Goal: Information Seeking & Learning: Learn about a topic

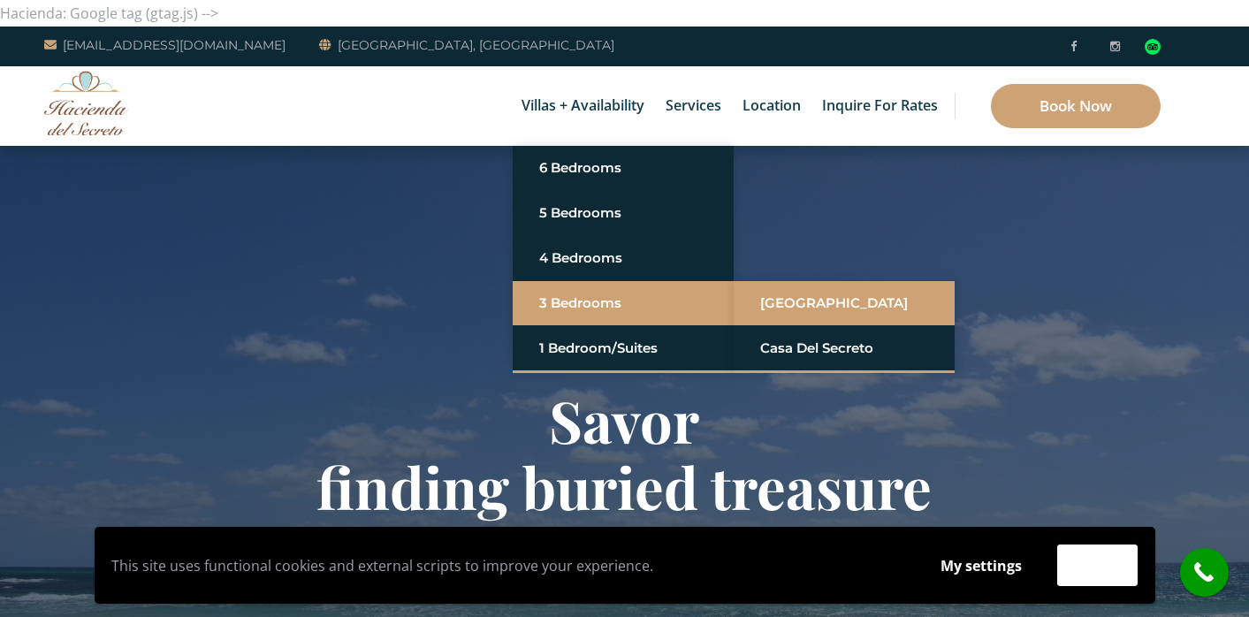
click at [814, 298] on link "[GEOGRAPHIC_DATA]" at bounding box center [844, 303] width 168 height 32
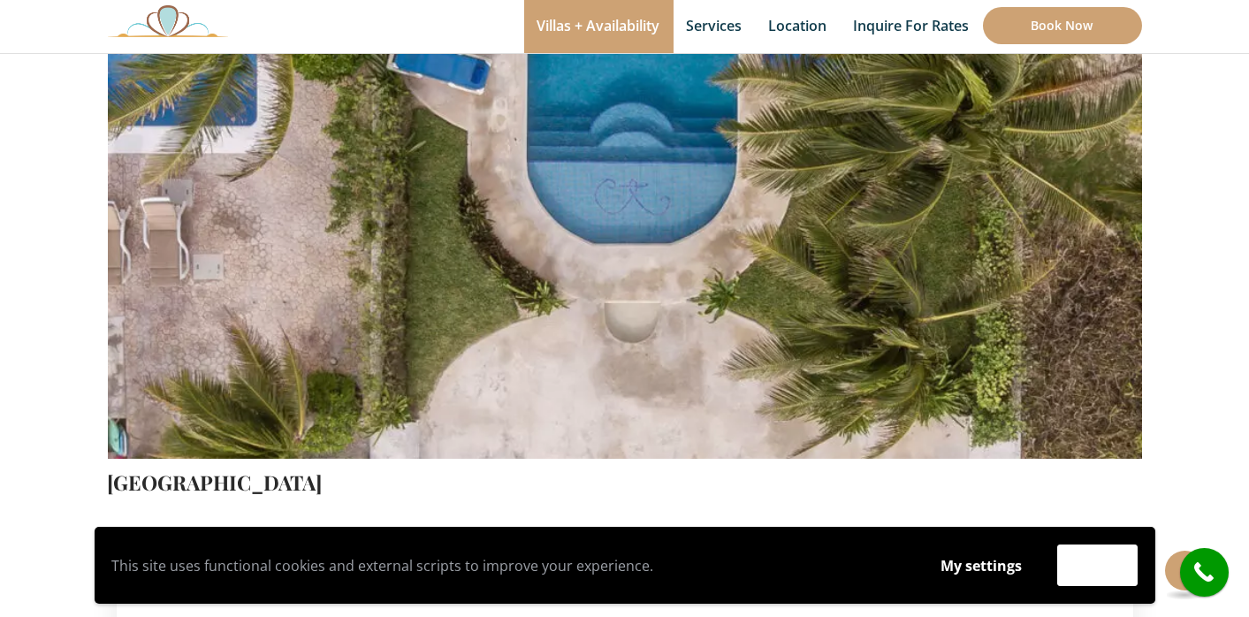
scroll to position [164, 0]
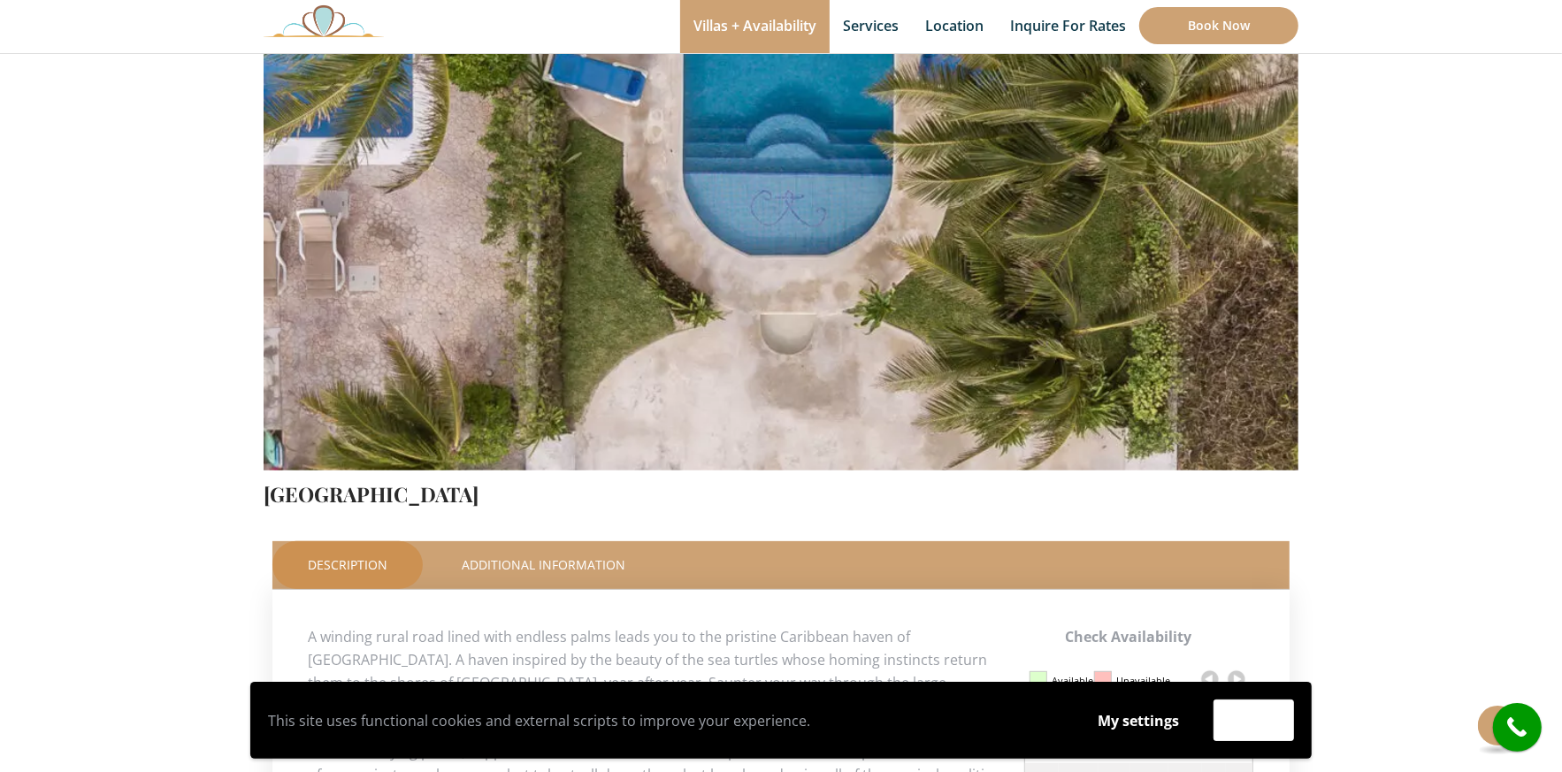
scroll to position [329, 0]
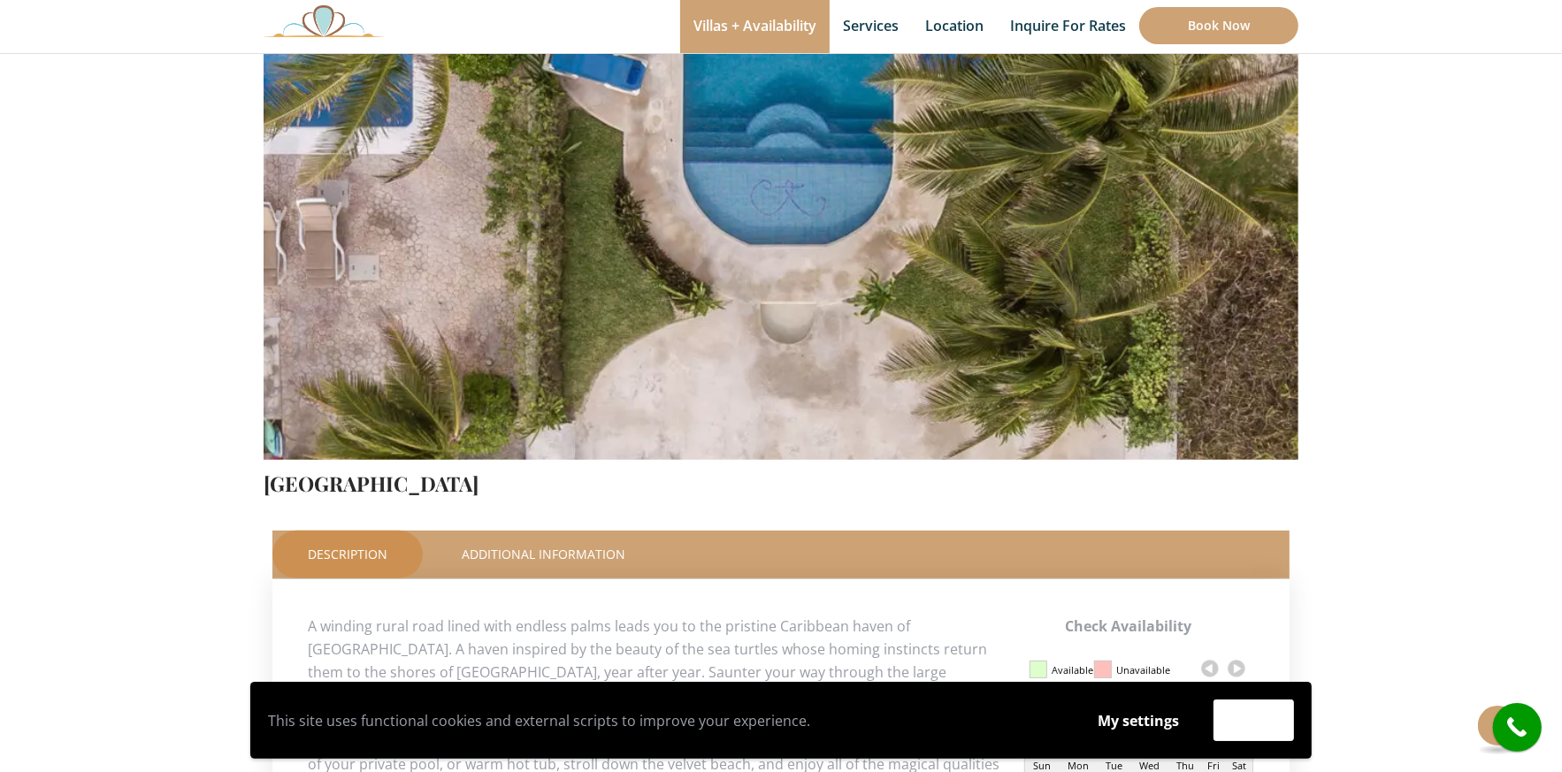
click at [1236, 225] on img at bounding box center [781, 120] width 1035 height 690
click at [894, 229] on img at bounding box center [781, 120] width 1035 height 690
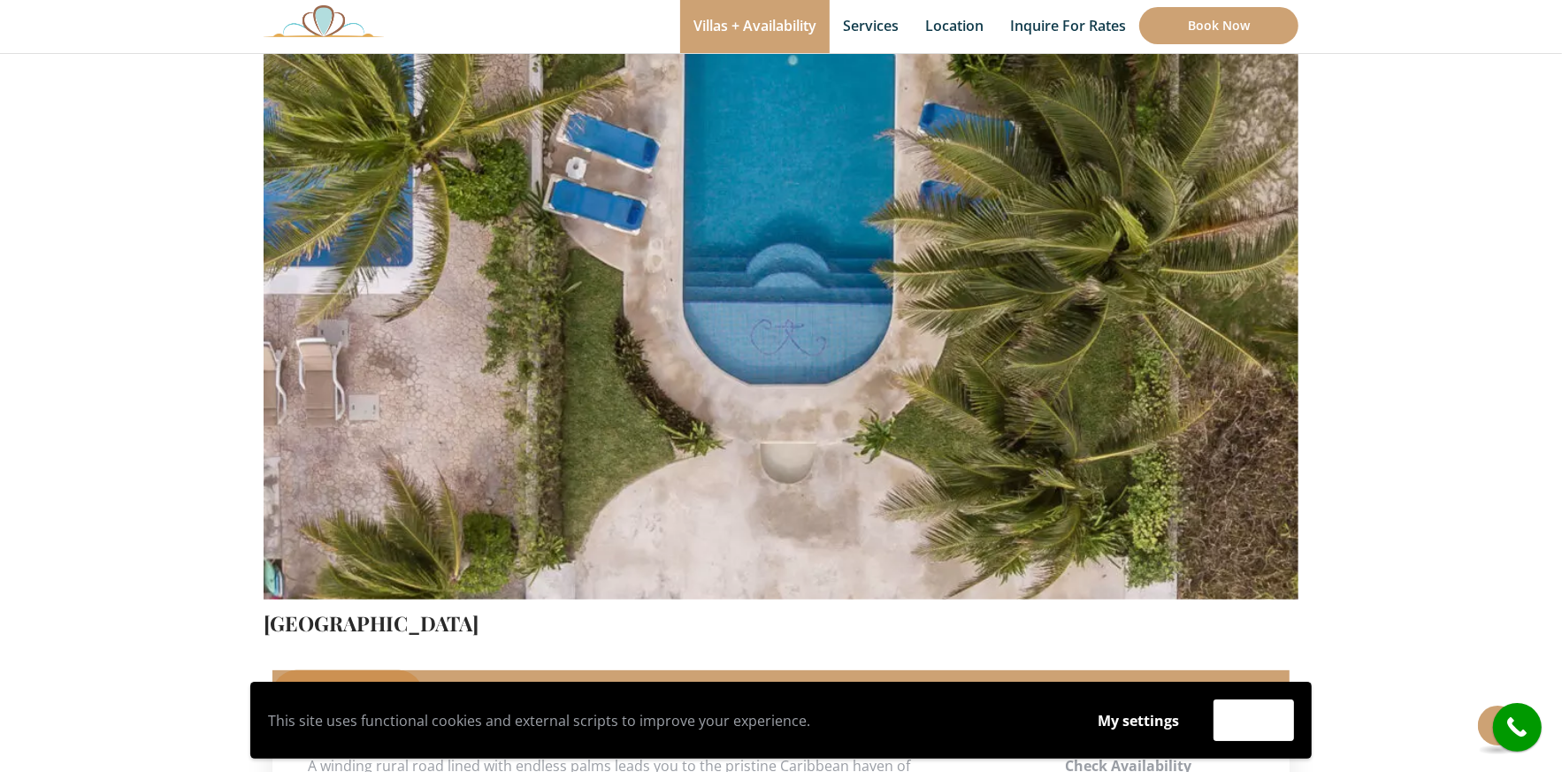
scroll to position [185, 0]
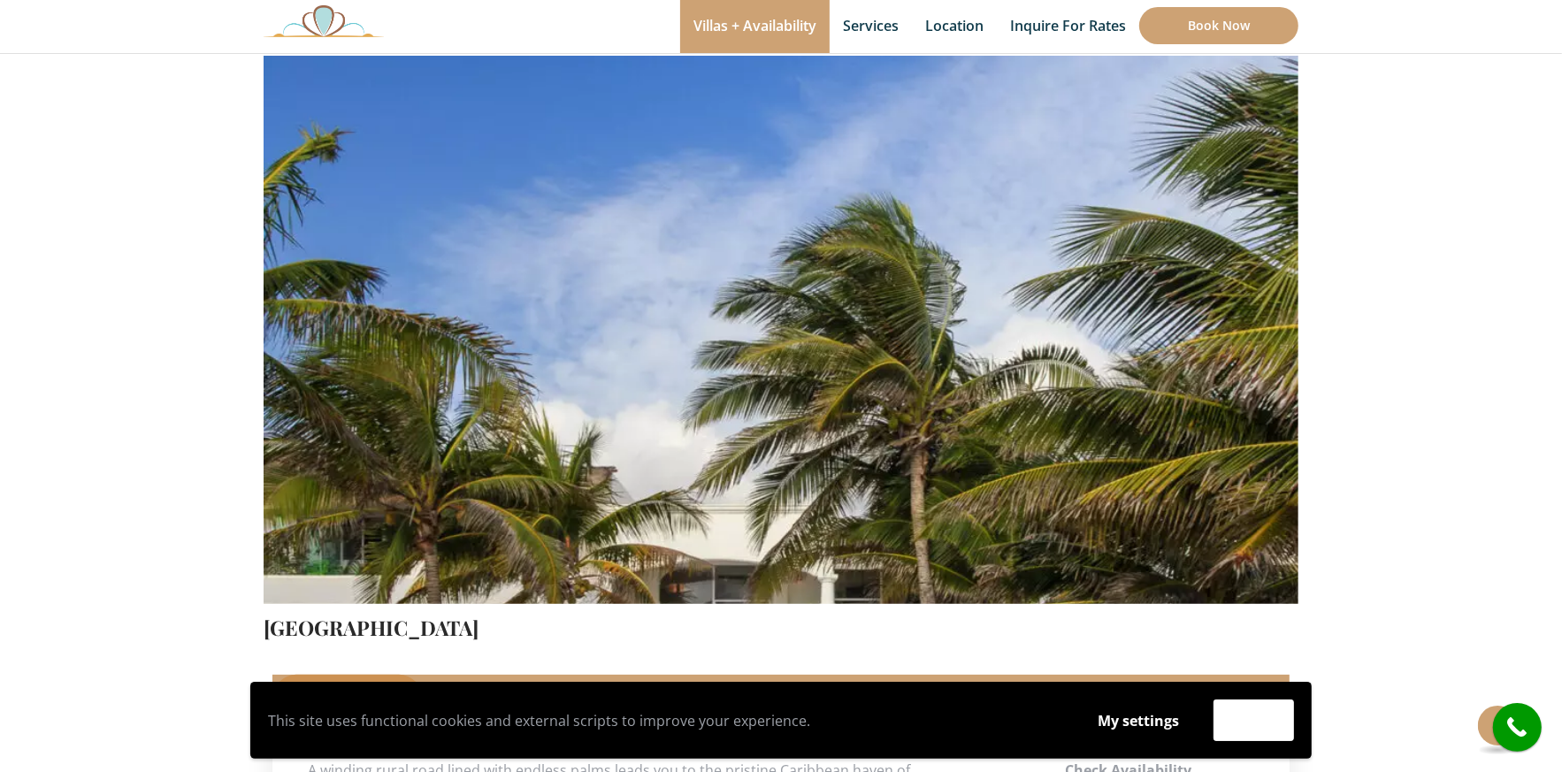
drag, startPoint x: 1366, startPoint y: 335, endPoint x: 1318, endPoint y: 335, distance: 47.8
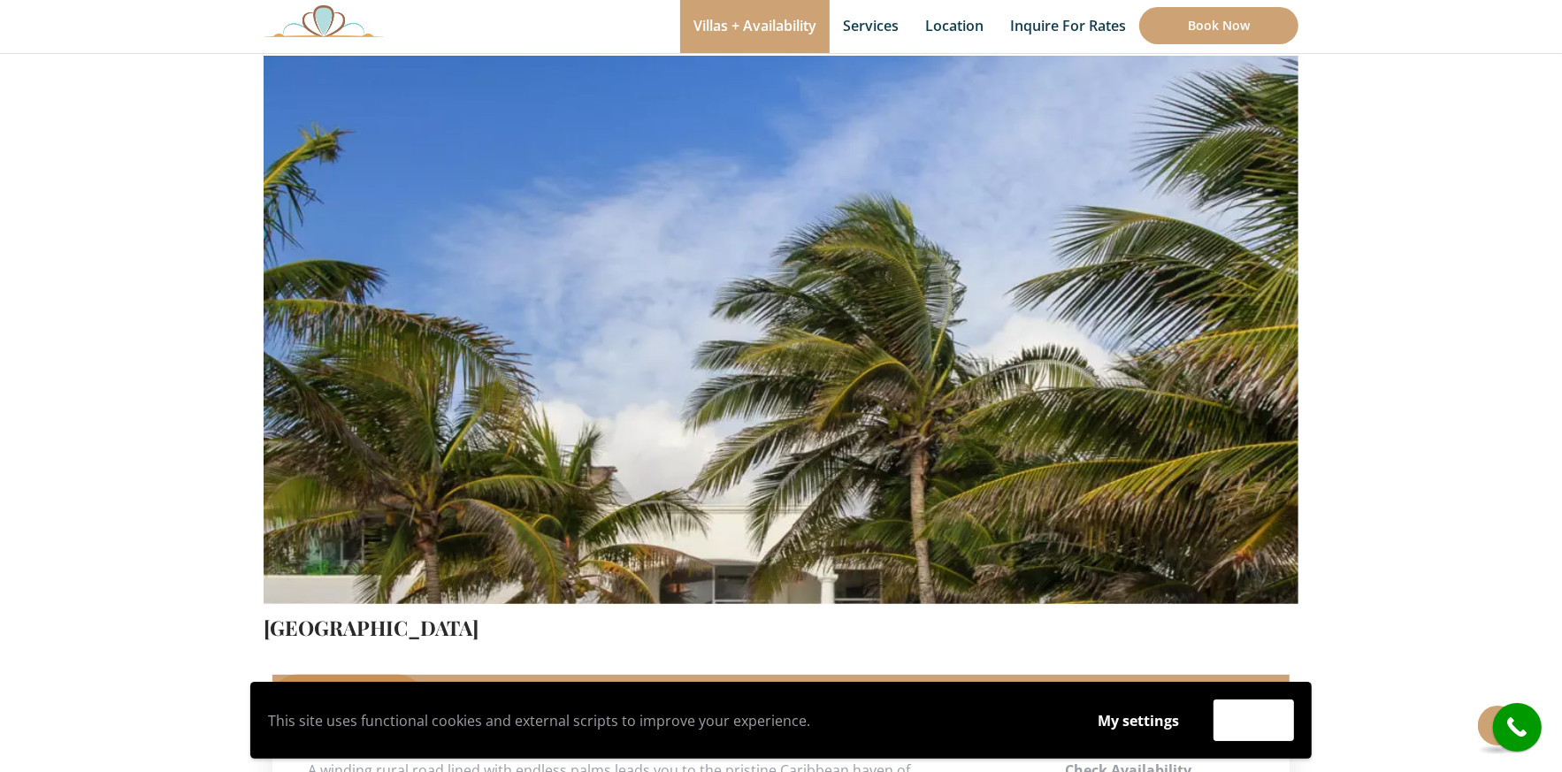
click at [1249, 332] on img at bounding box center [781, 264] width 1035 height 690
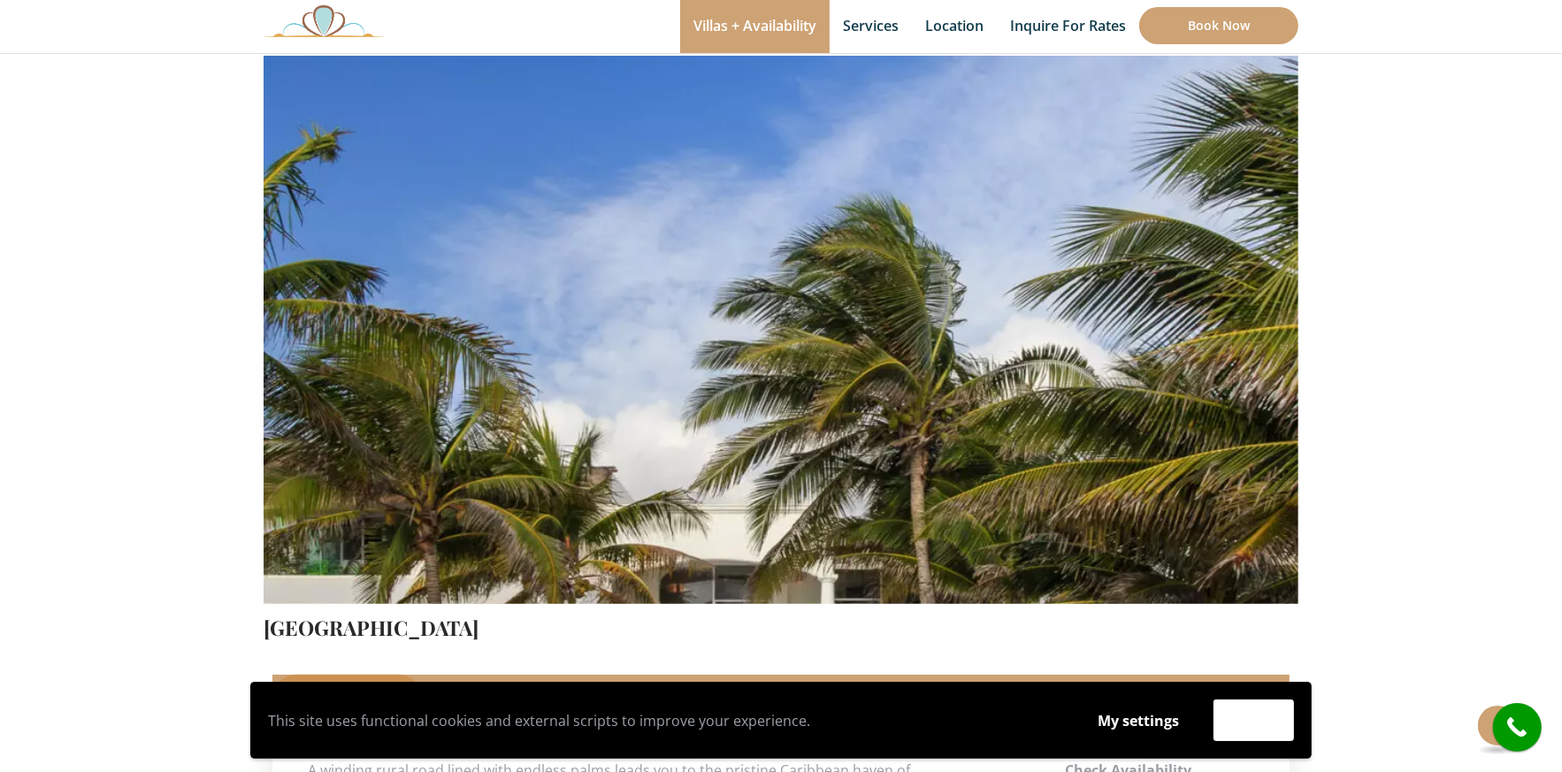
click at [912, 290] on img at bounding box center [781, 264] width 1035 height 690
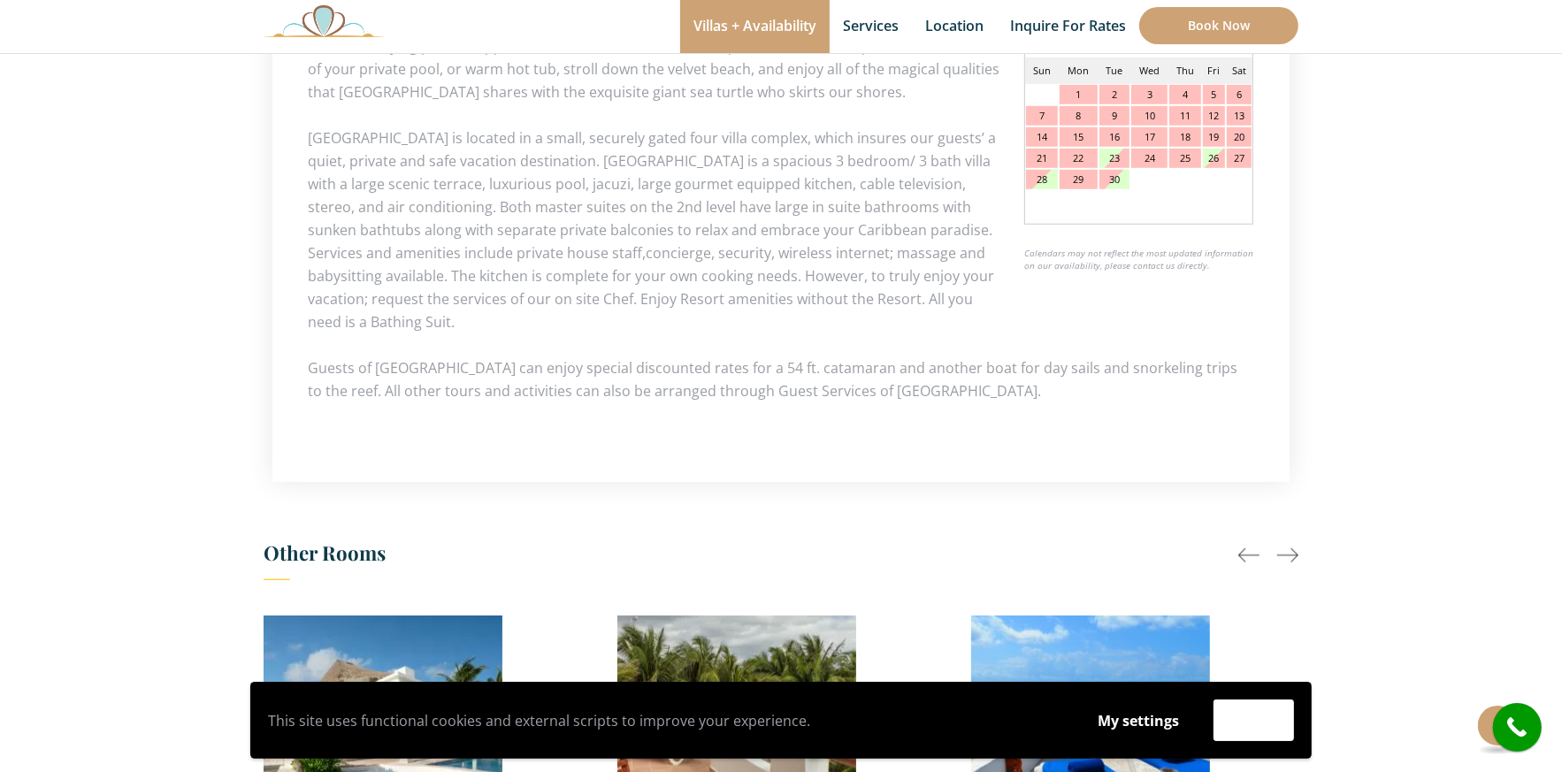
scroll to position [921, 0]
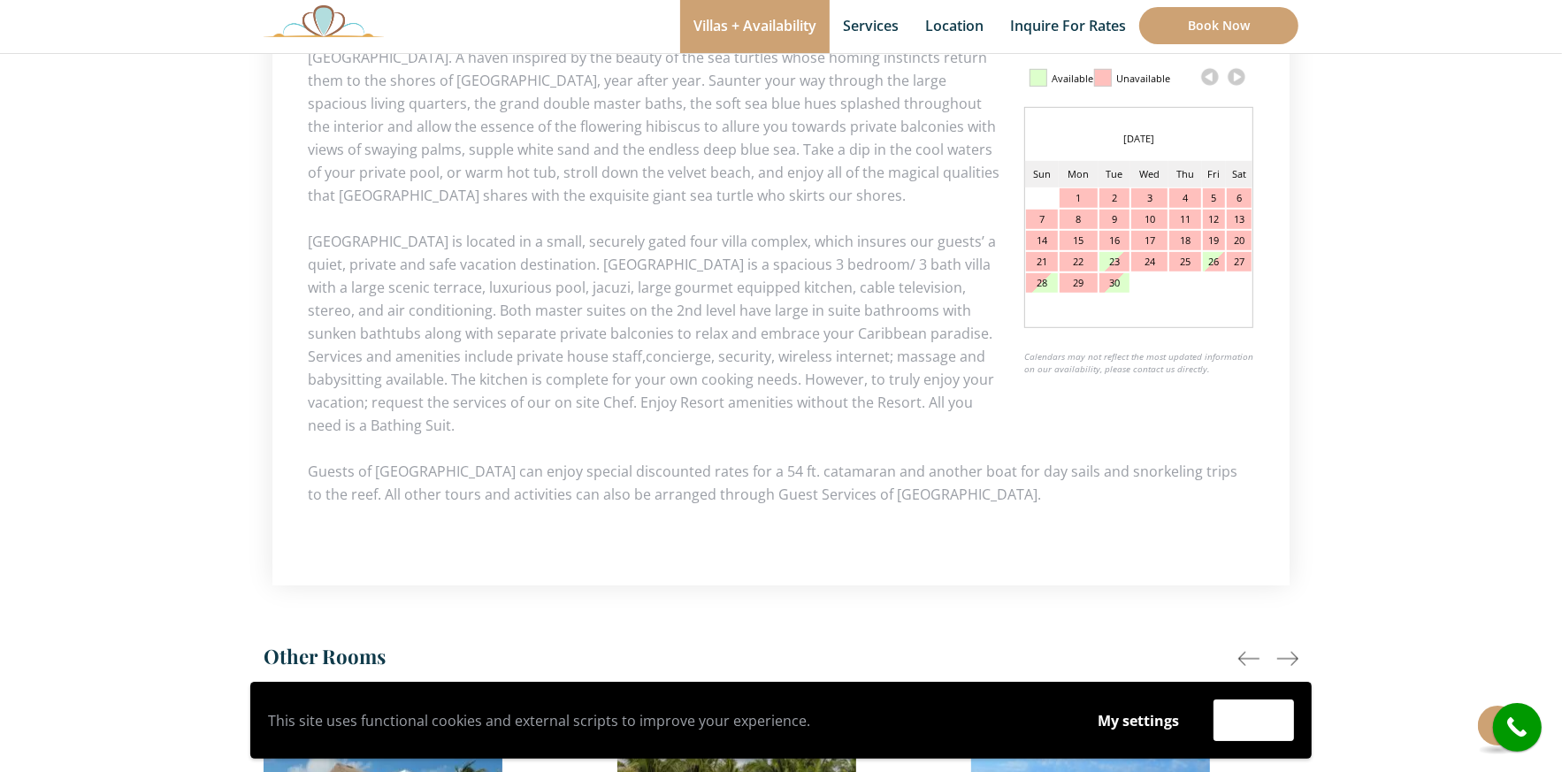
click at [1249, 616] on div at bounding box center [1287, 658] width 21 height 21
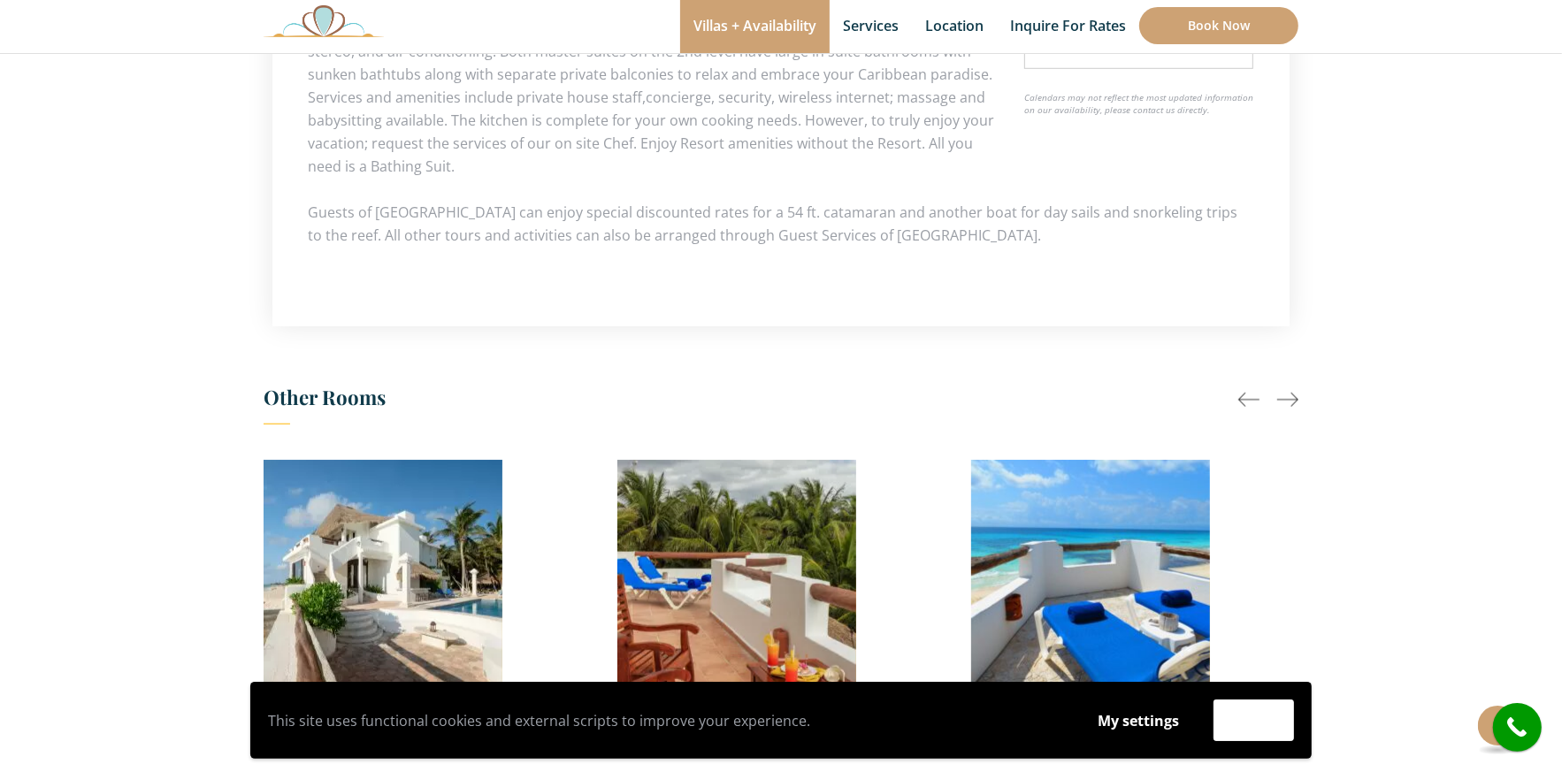
scroll to position [1245, 0]
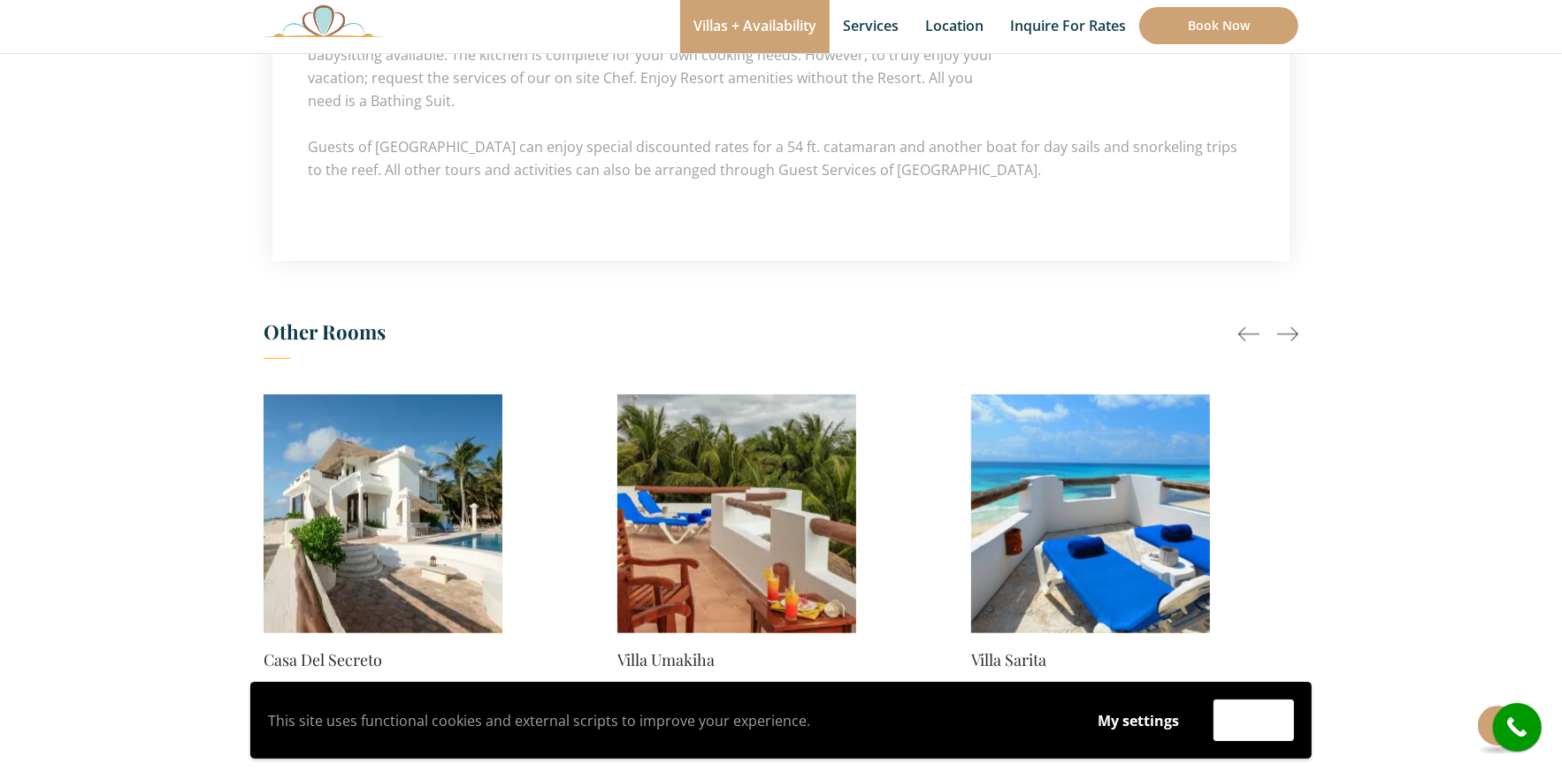
click at [1249, 328] on div at bounding box center [1268, 334] width 60 height 21
click at [1249, 335] on div at bounding box center [1287, 334] width 21 height 21
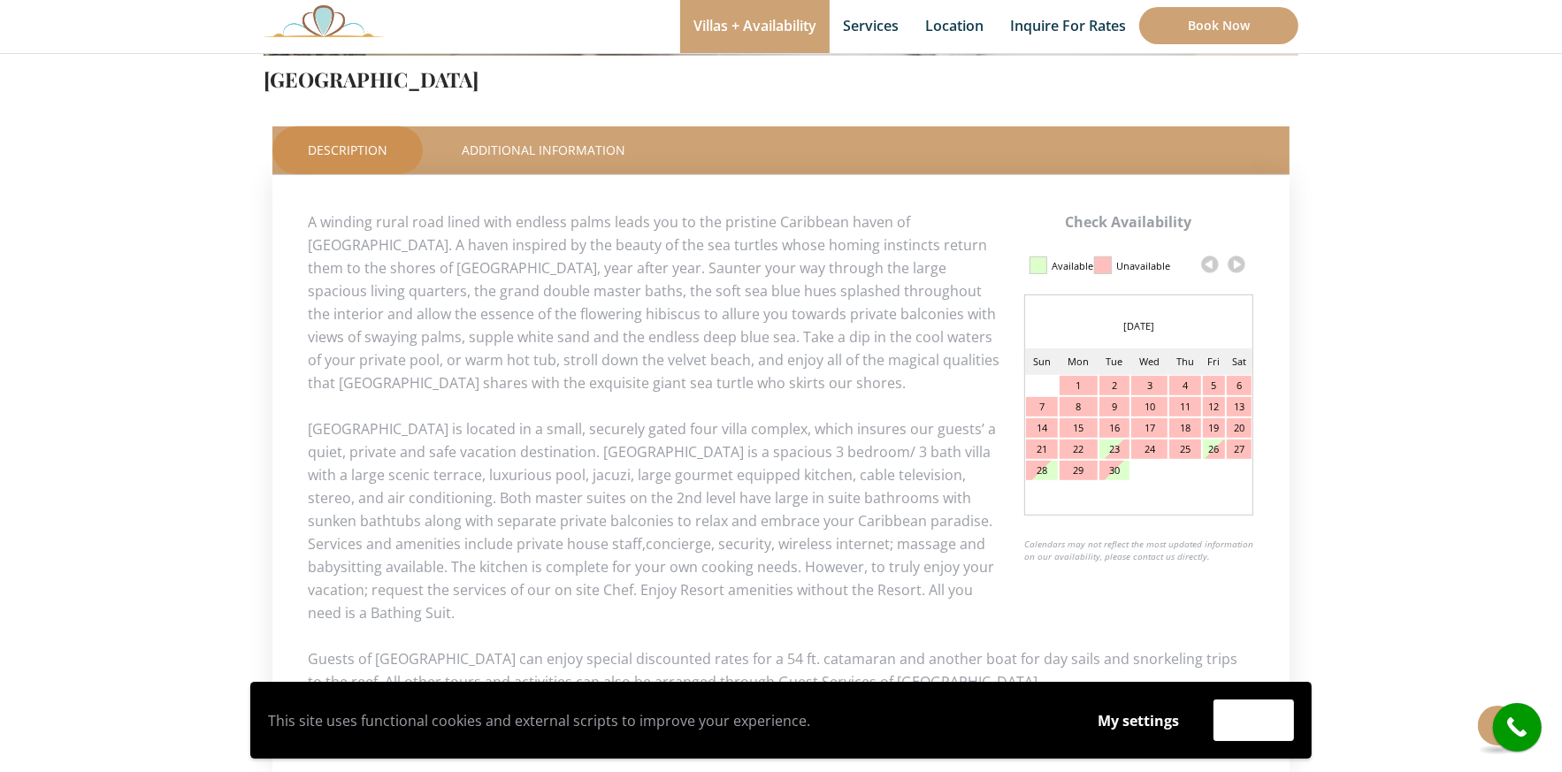
scroll to position [212, 0]
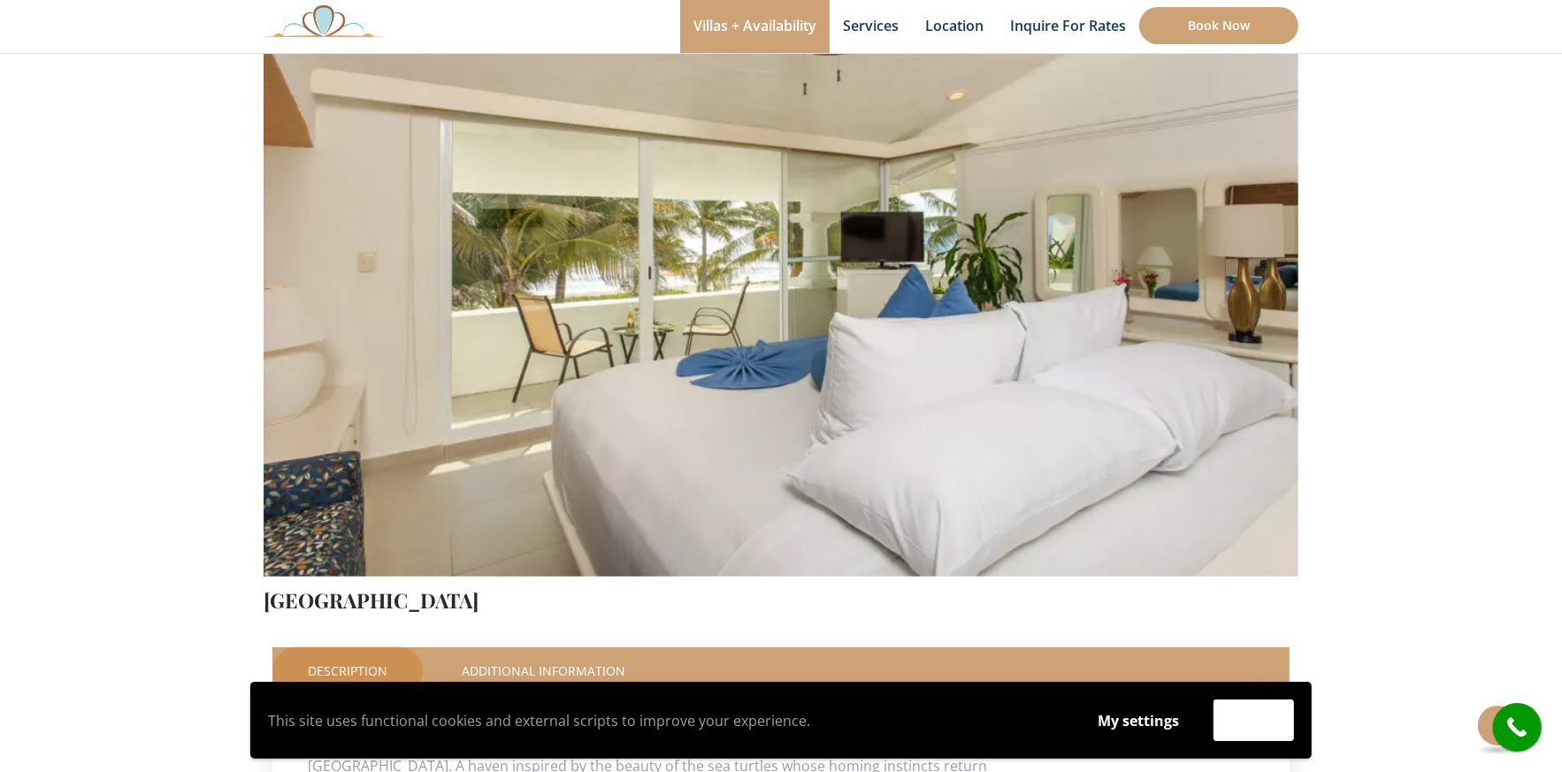
click at [1249, 335] on img at bounding box center [781, 236] width 1035 height 690
click at [1249, 616] on button "Accept" at bounding box center [1253, 720] width 80 height 42
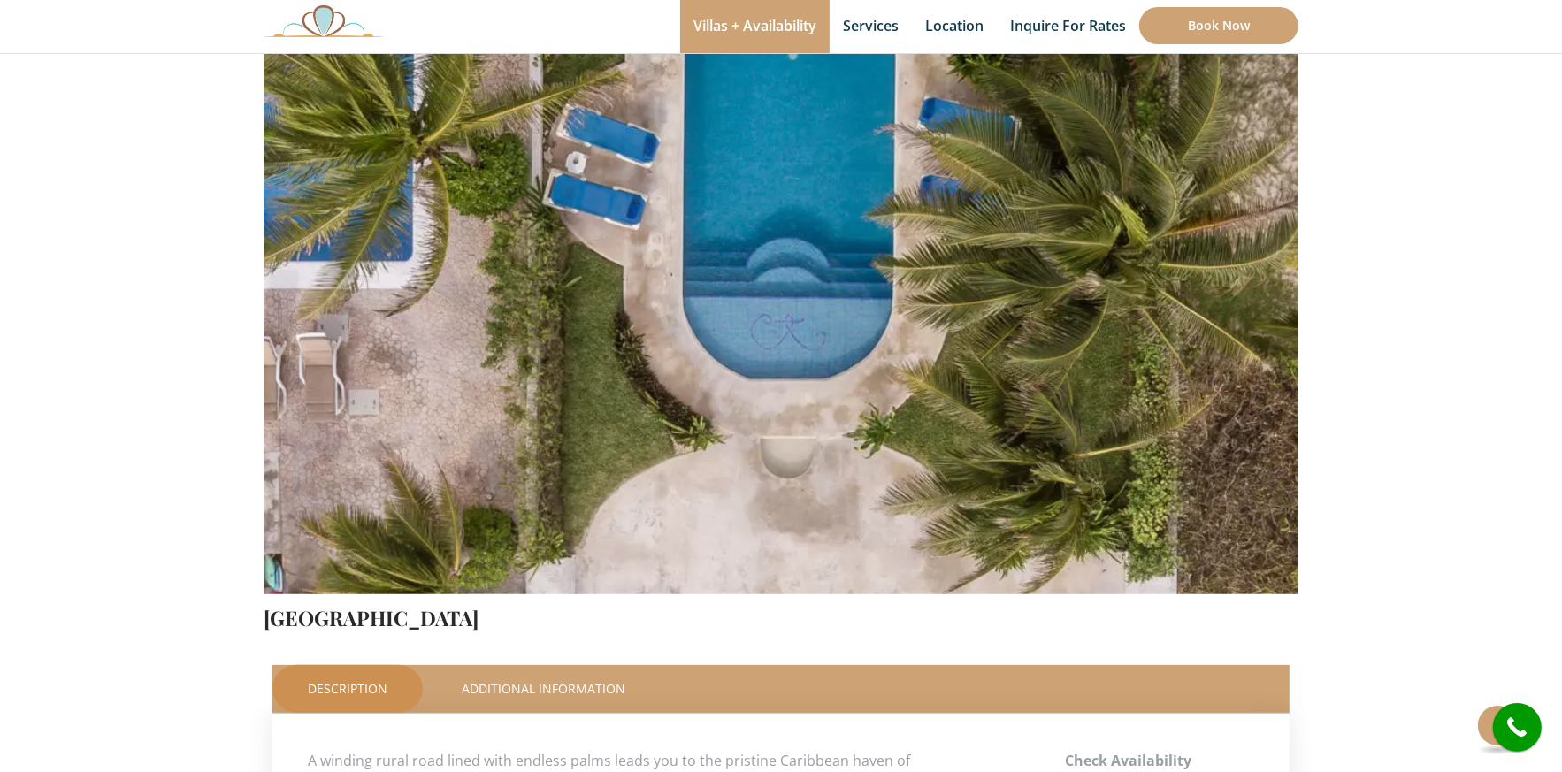
scroll to position [206, 0]
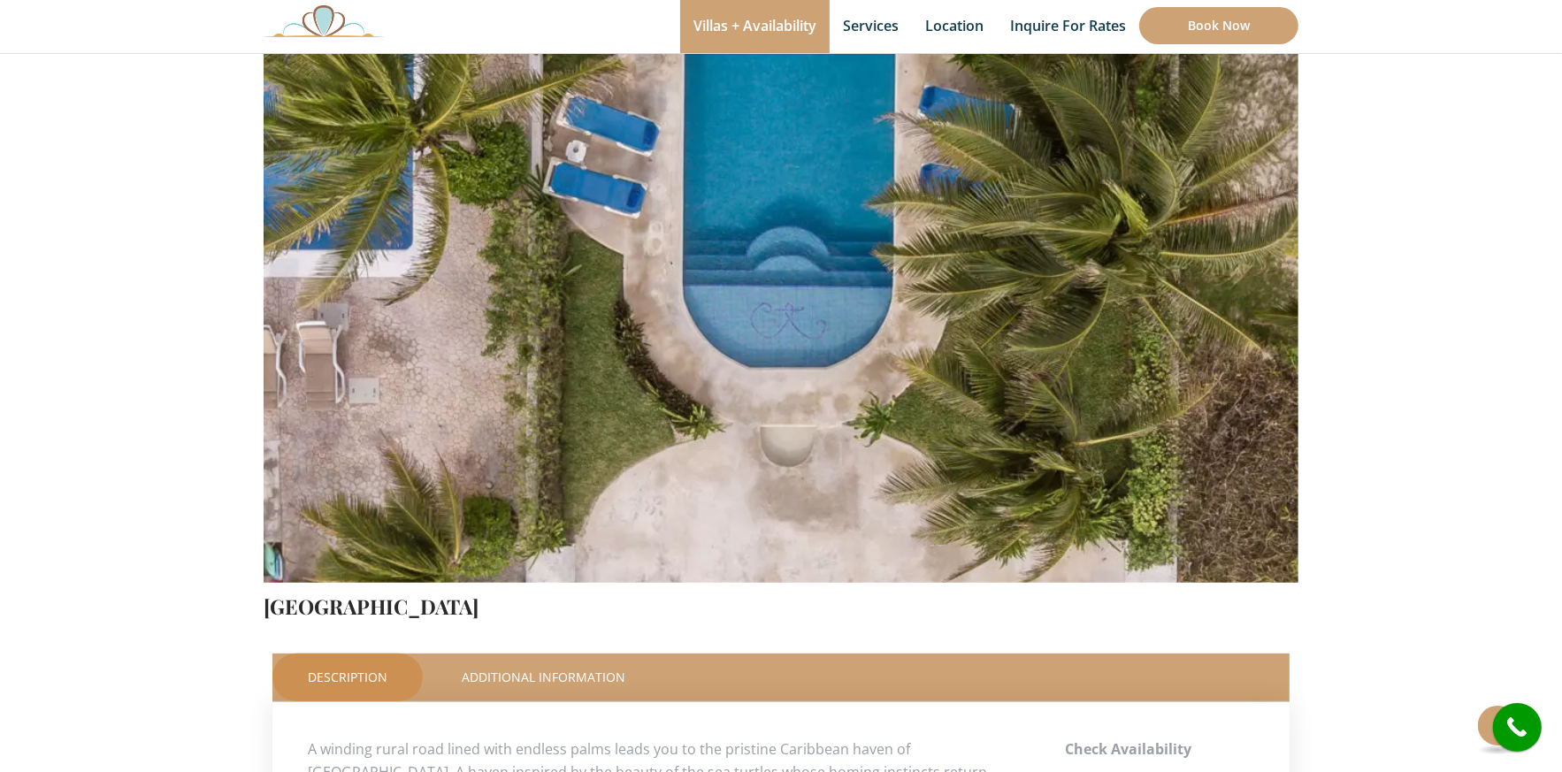
click at [1276, 281] on img at bounding box center [781, 242] width 1035 height 690
click at [1289, 291] on img at bounding box center [781, 242] width 1035 height 690
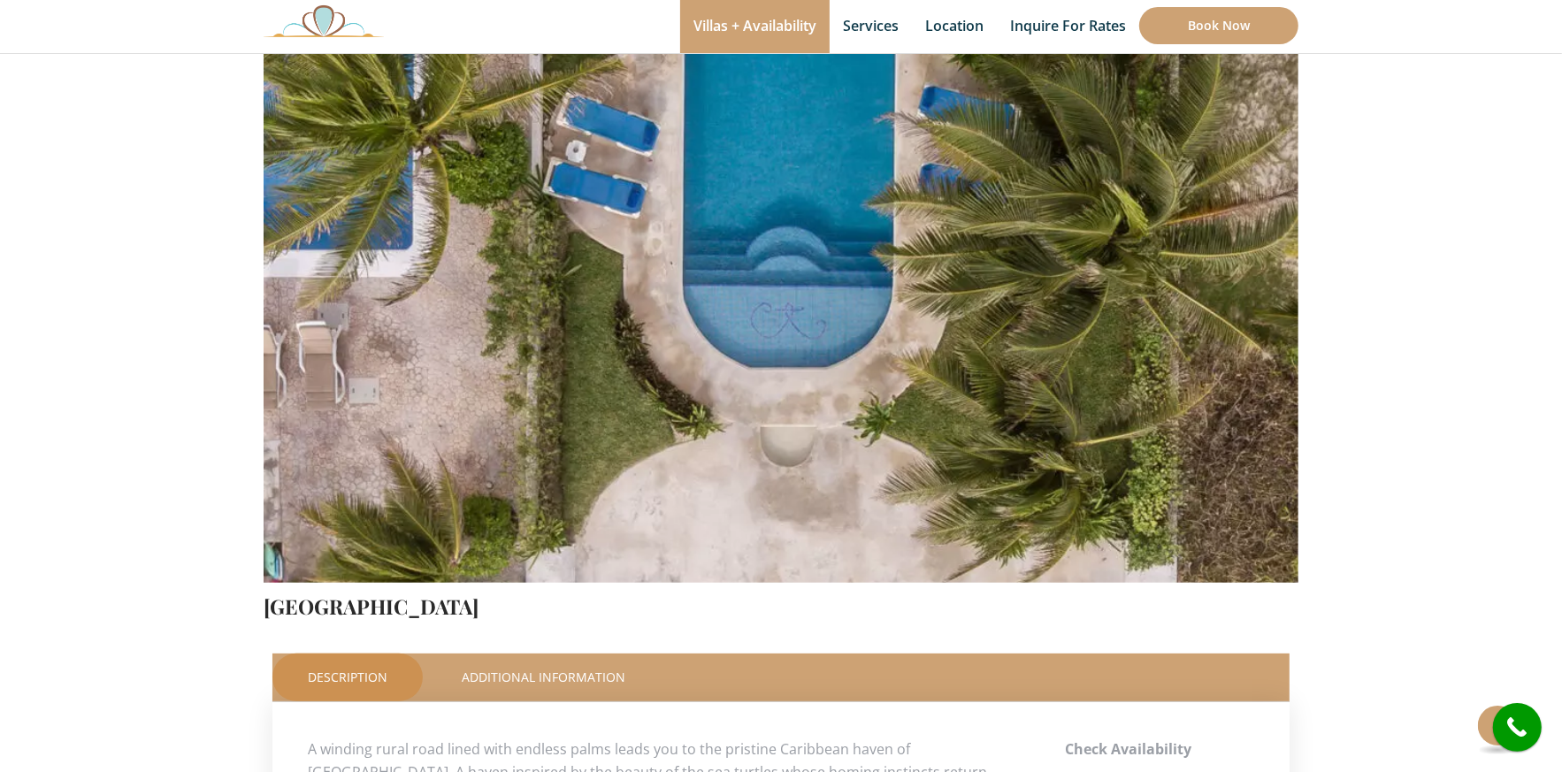
click at [1289, 291] on img at bounding box center [781, 242] width 1035 height 690
drag, startPoint x: 1289, startPoint y: 291, endPoint x: 1463, endPoint y: 234, distance: 182.3
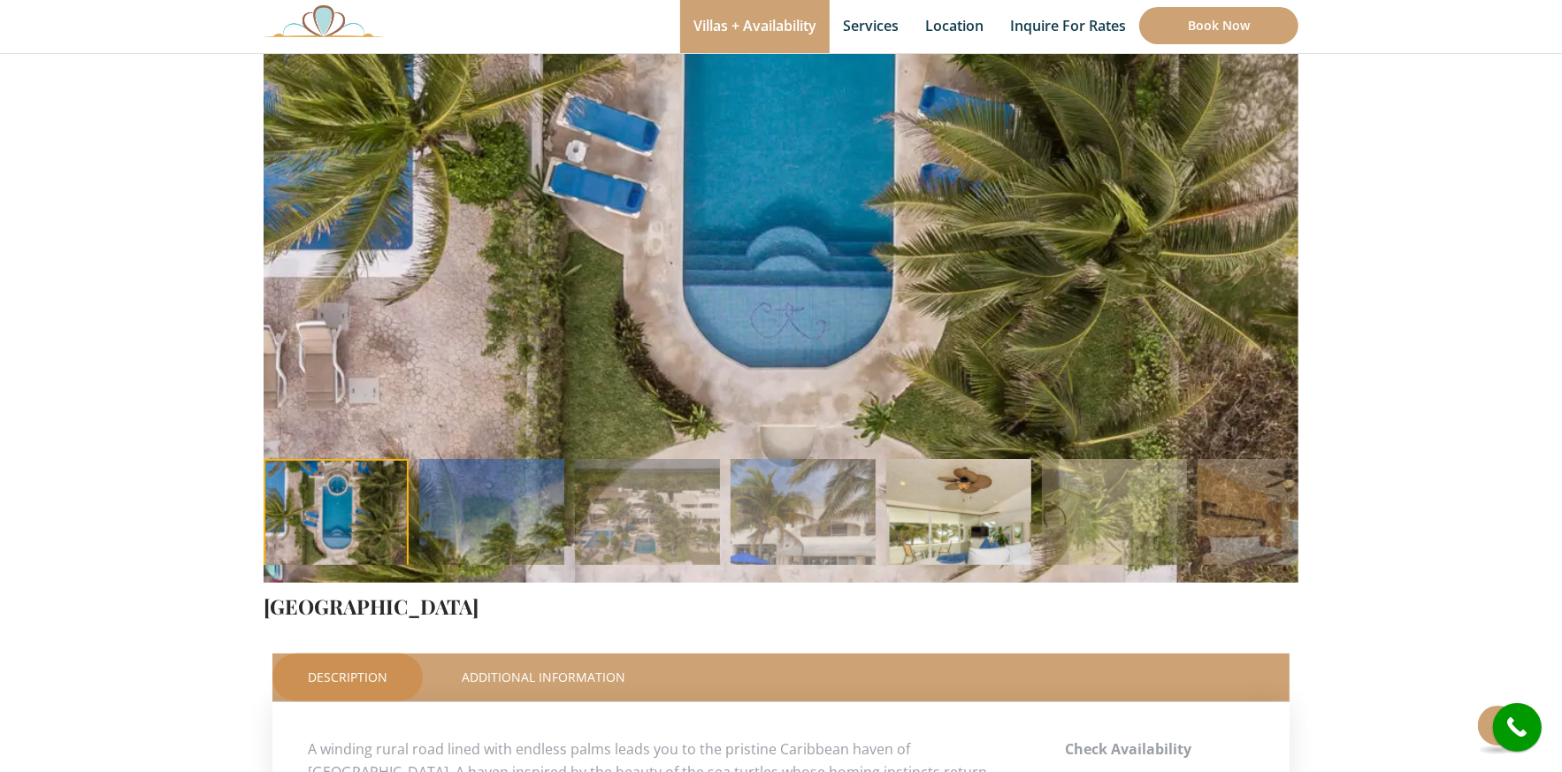
click at [1024, 513] on img at bounding box center [958, 531] width 145 height 145
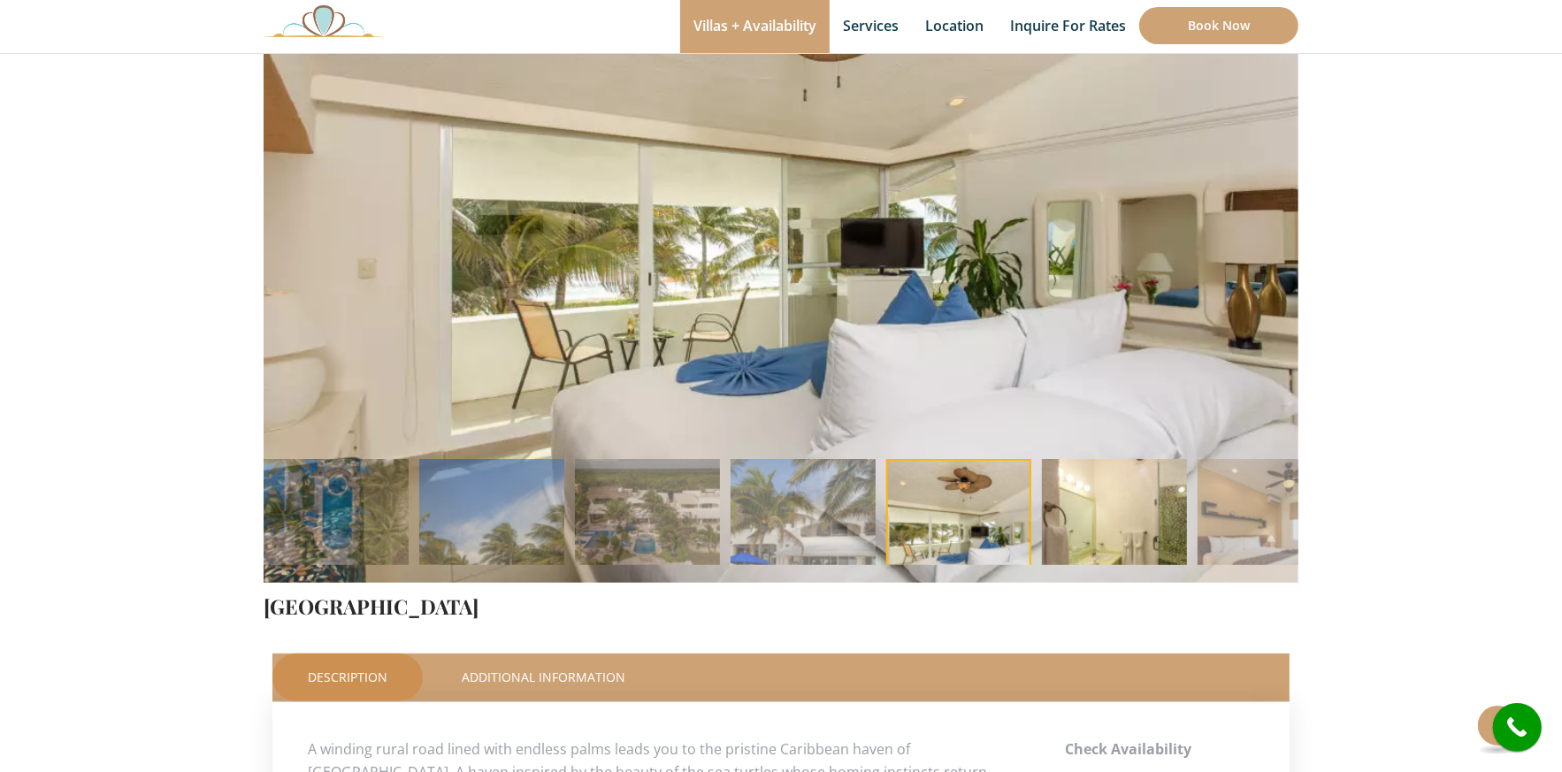
click at [1134, 503] on img at bounding box center [1114, 531] width 145 height 145
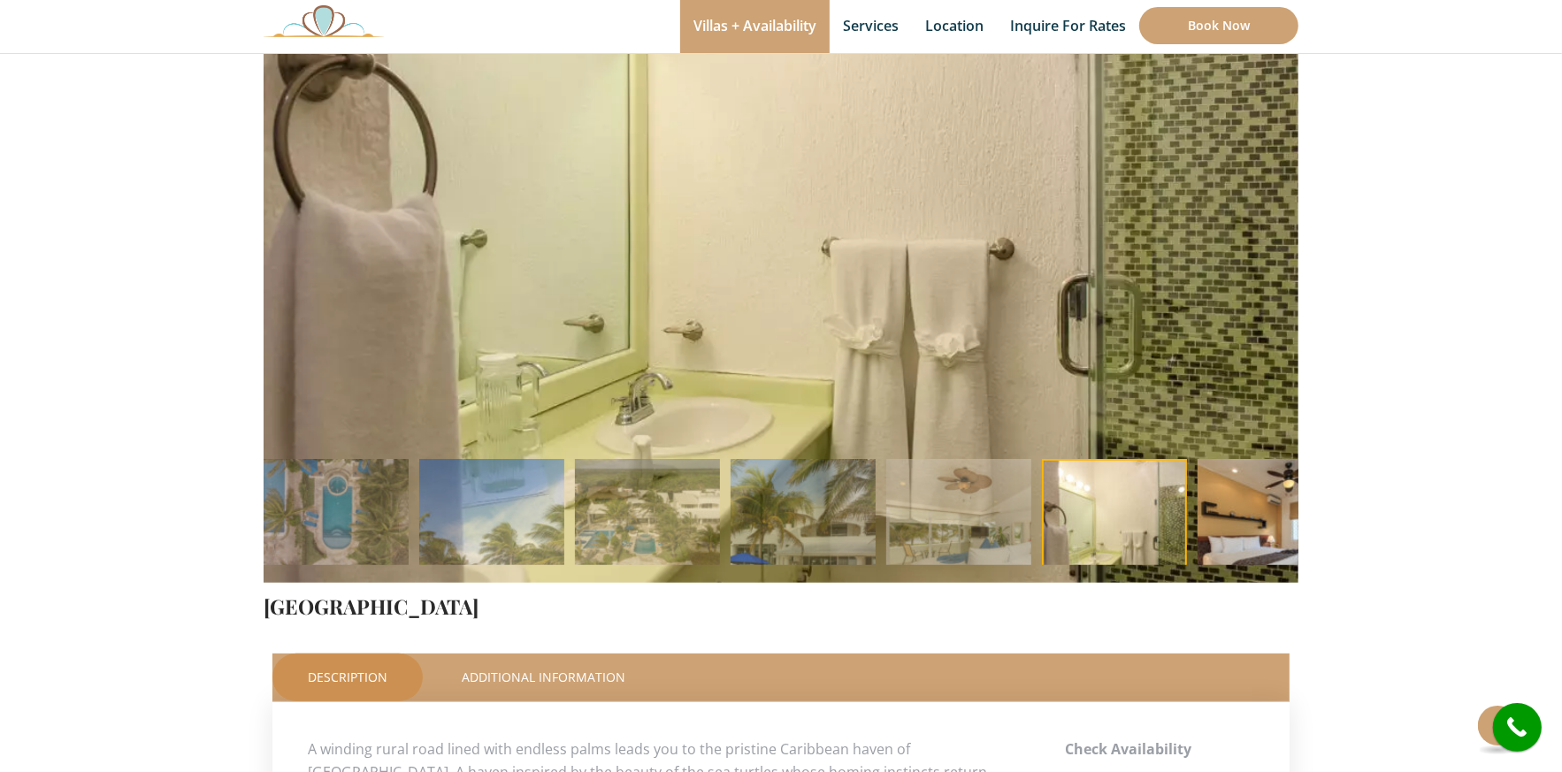
click at [1243, 505] on img at bounding box center [1269, 531] width 145 height 145
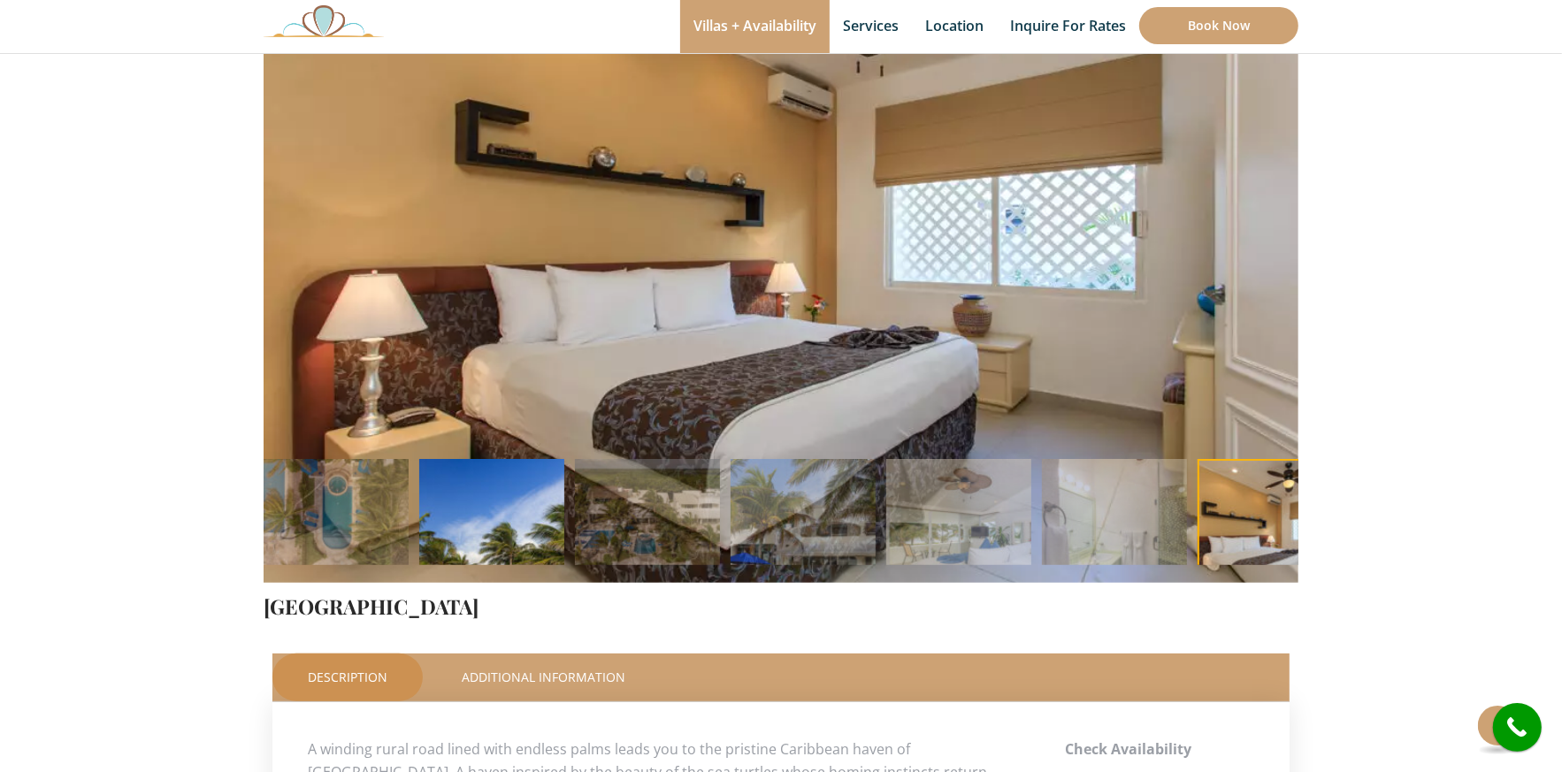
click at [539, 503] on img at bounding box center [491, 531] width 145 height 145
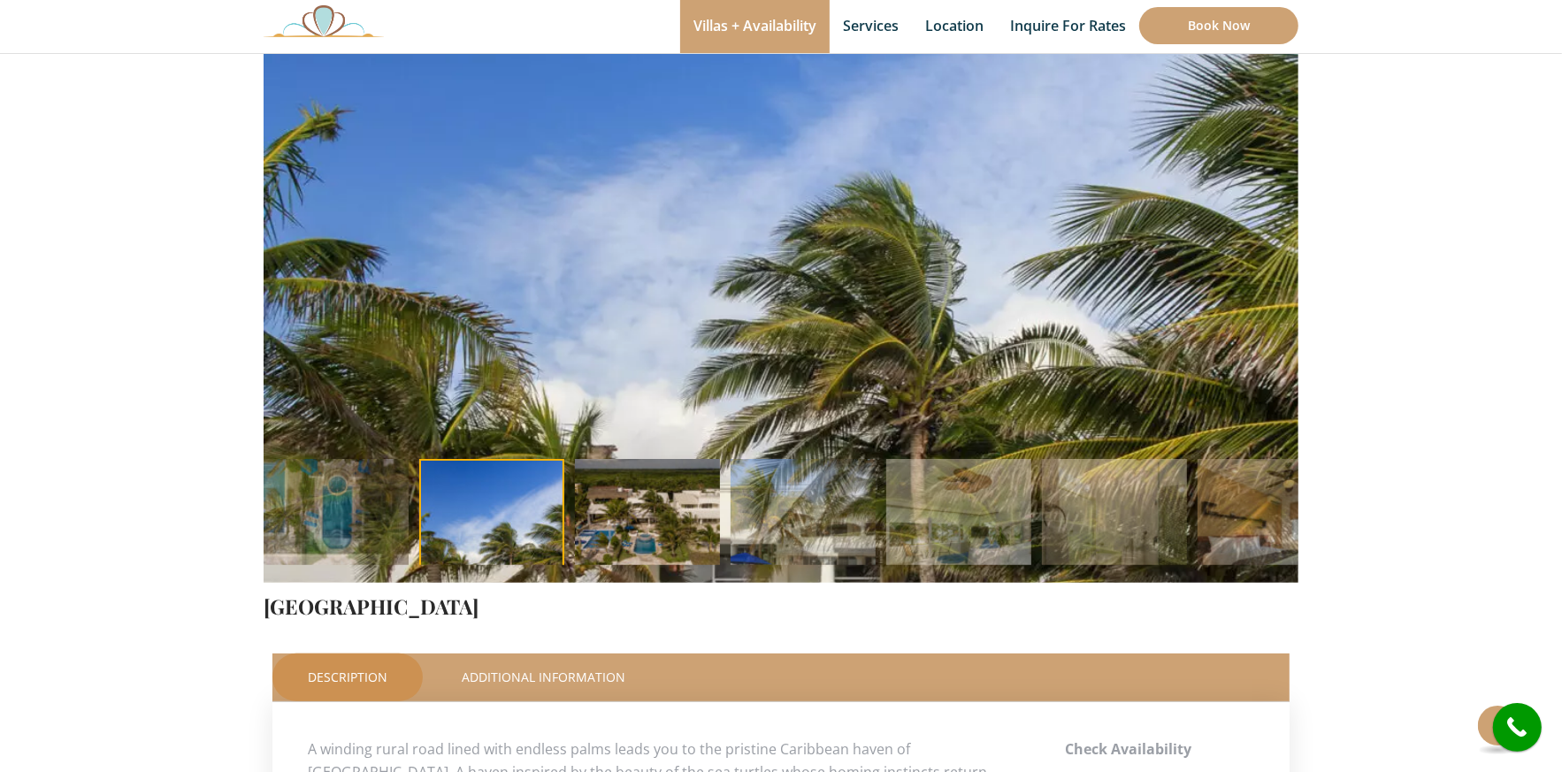
click at [651, 511] on img at bounding box center [647, 531] width 145 height 145
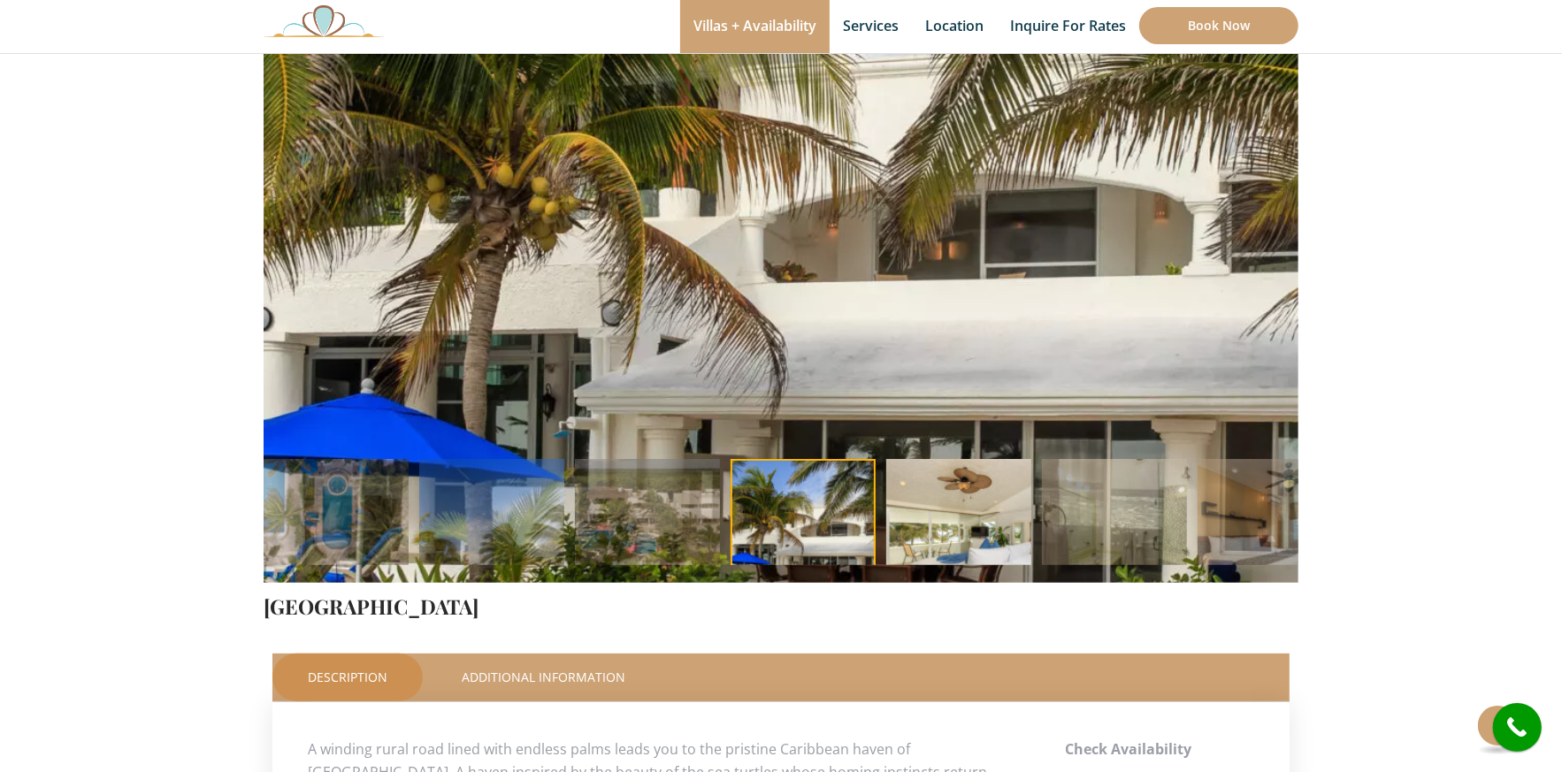
click at [985, 516] on img at bounding box center [958, 531] width 145 height 145
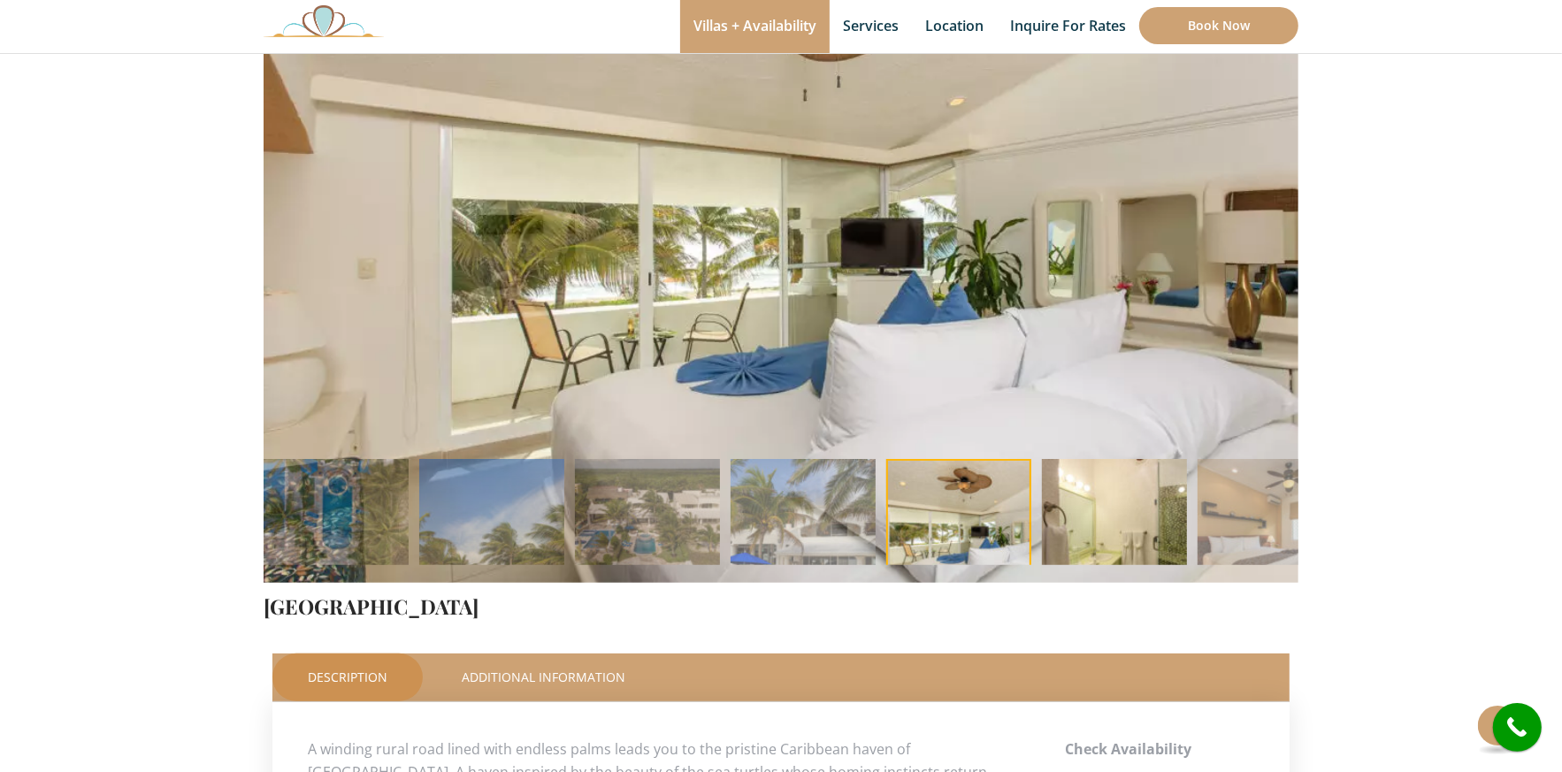
click at [1120, 501] on img at bounding box center [1114, 531] width 145 height 145
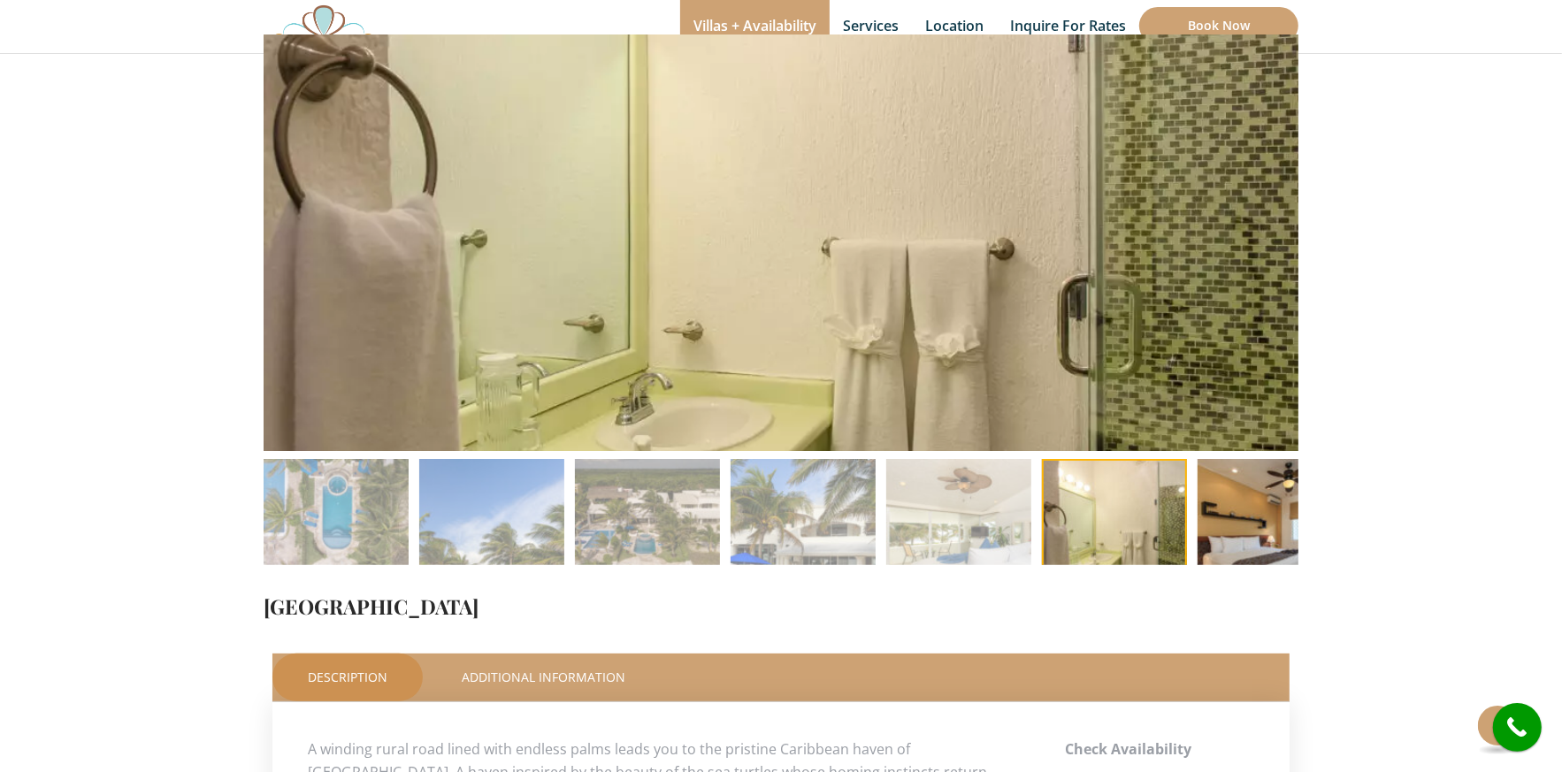
click at [1219, 490] on img at bounding box center [1269, 531] width 145 height 145
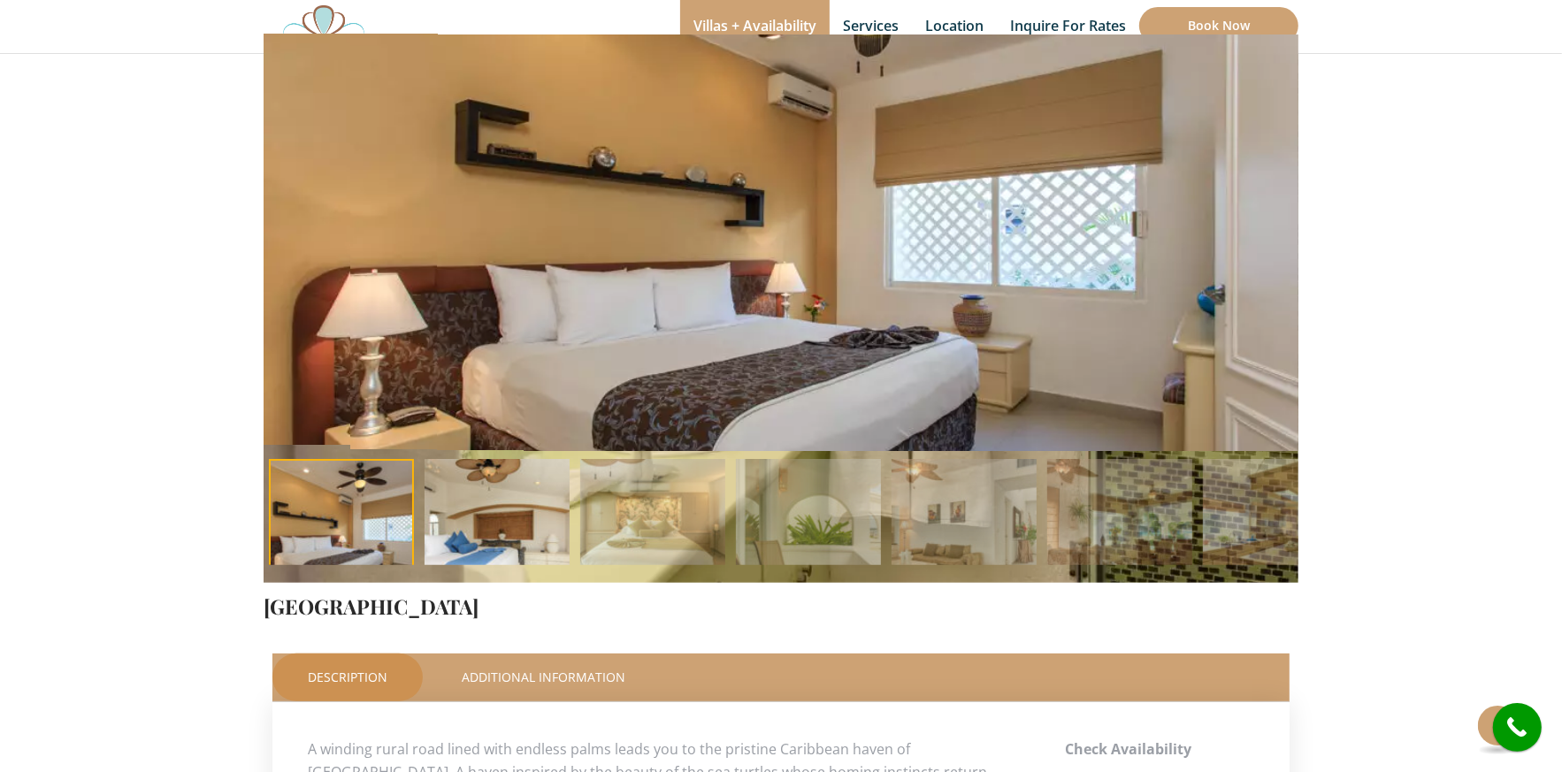
click at [528, 505] on img at bounding box center [496, 531] width 145 height 145
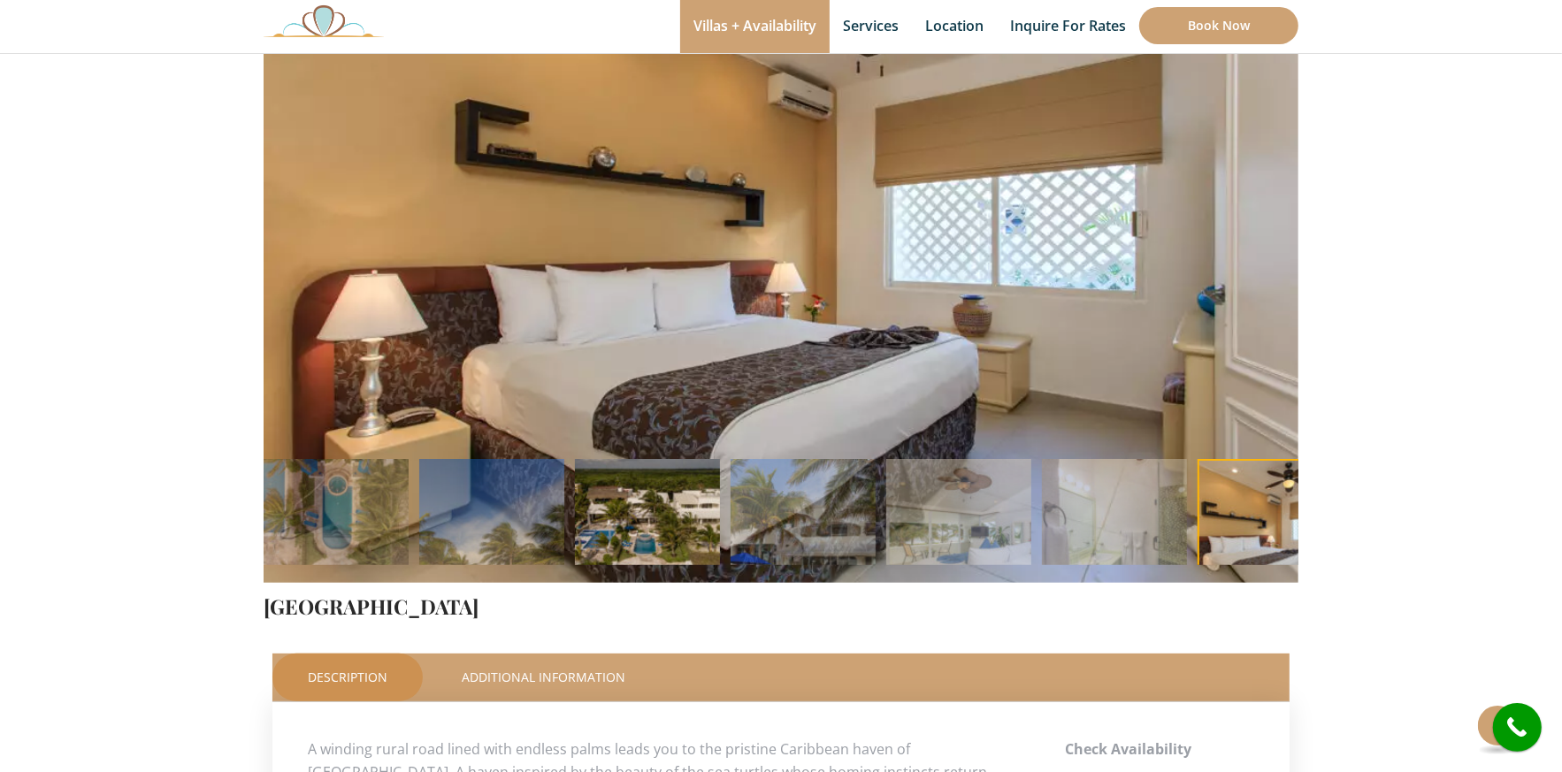
click at [661, 511] on img at bounding box center [647, 531] width 145 height 145
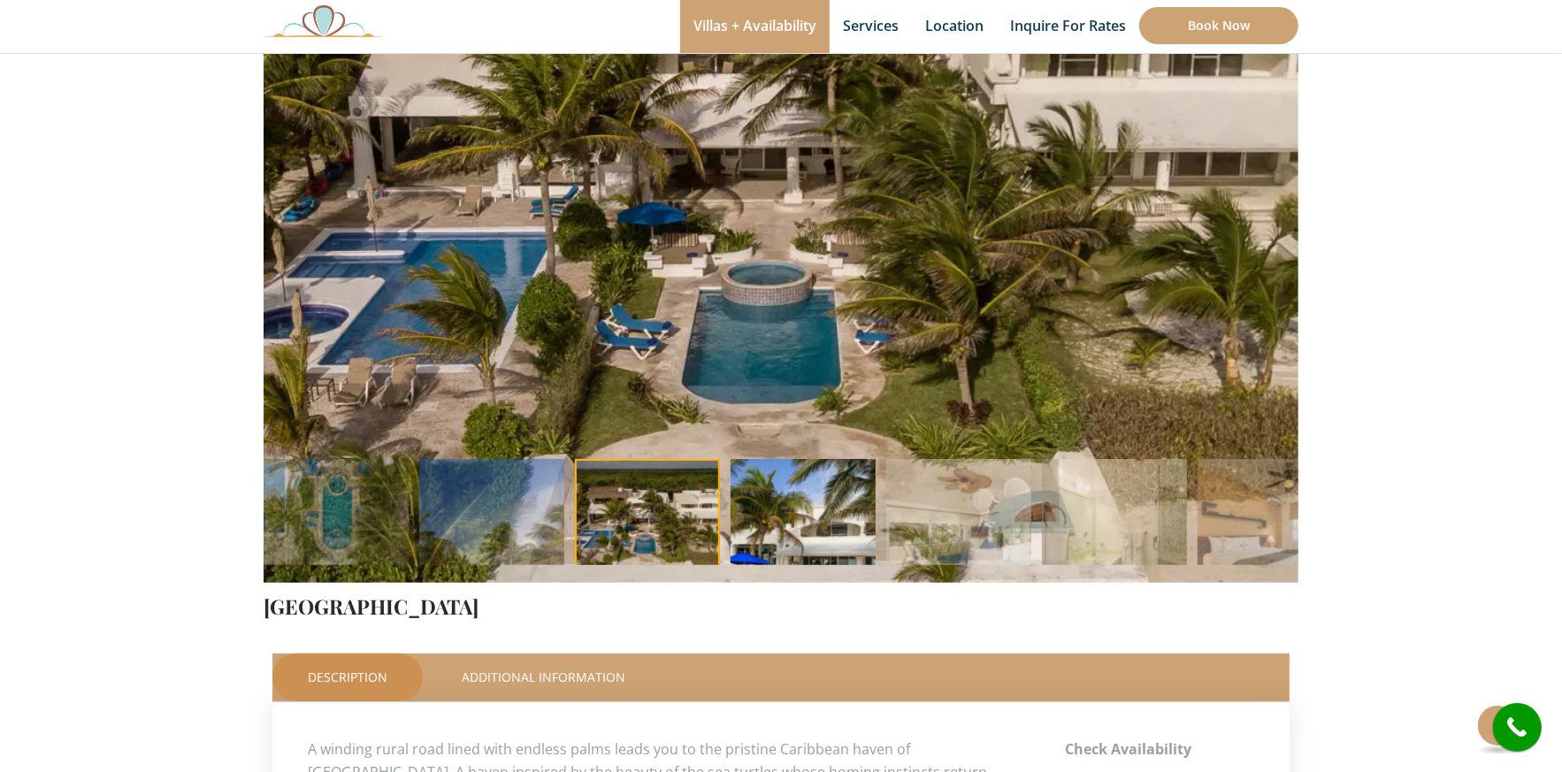
click at [833, 527] on img at bounding box center [802, 531] width 145 height 145
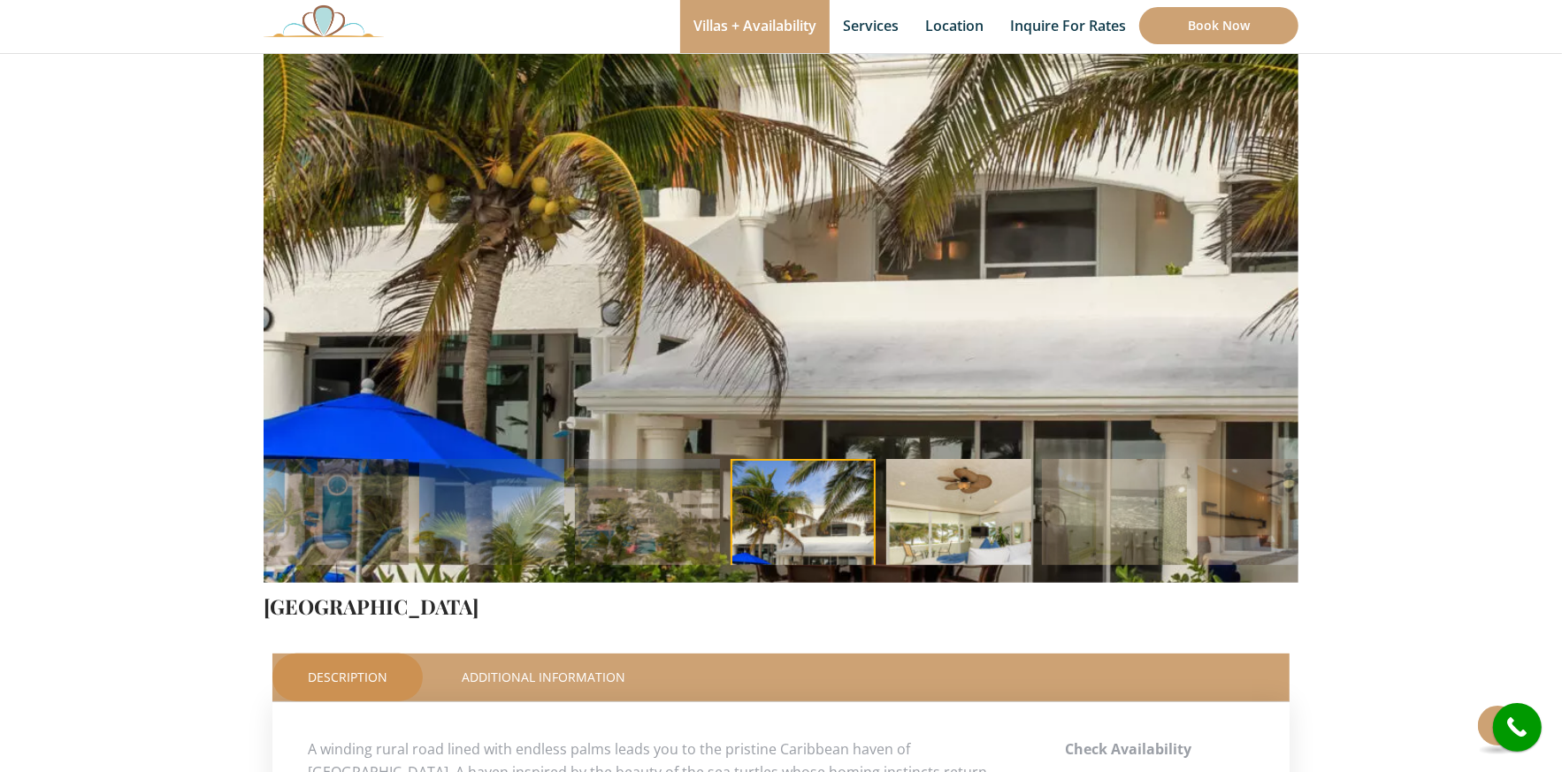
click at [970, 497] on img at bounding box center [958, 531] width 145 height 145
